Goal: Information Seeking & Learning: Check status

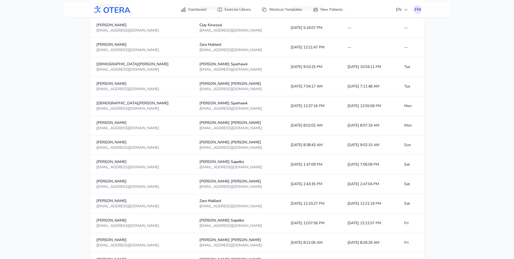
scroll to position [229, 0]
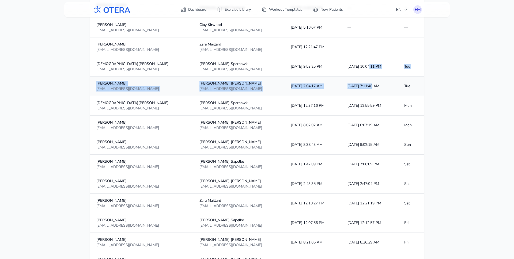
drag, startPoint x: 354, startPoint y: 66, endPoint x: 357, endPoint y: 85, distance: 19.0
click at [357, 85] on td "10/14/2025, 7:11:48 AM" at bounding box center [369, 87] width 57 height 20
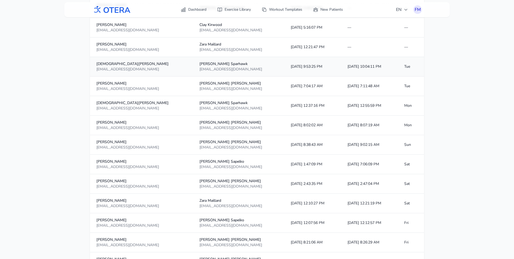
drag, startPoint x: 317, startPoint y: 89, endPoint x: 300, endPoint y: 65, distance: 29.3
click at [300, 65] on td "10/14/2025, 9:53:25 PM" at bounding box center [312, 67] width 57 height 20
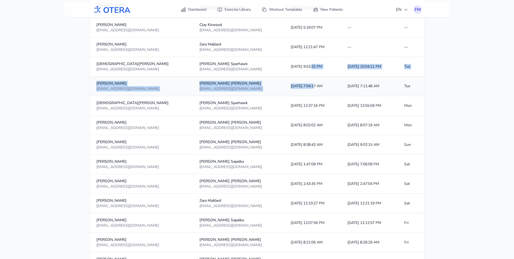
drag, startPoint x: 282, startPoint y: 66, endPoint x: 284, endPoint y: 88, distance: 22.1
click at [284, 88] on td "10/14/2025, 7:04:17 AM" at bounding box center [312, 87] width 57 height 20
drag, startPoint x: 282, startPoint y: 85, endPoint x: 277, endPoint y: 67, distance: 19.0
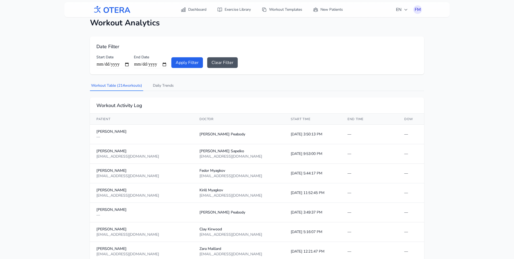
scroll to position [16, 0]
